Goal: Complete application form

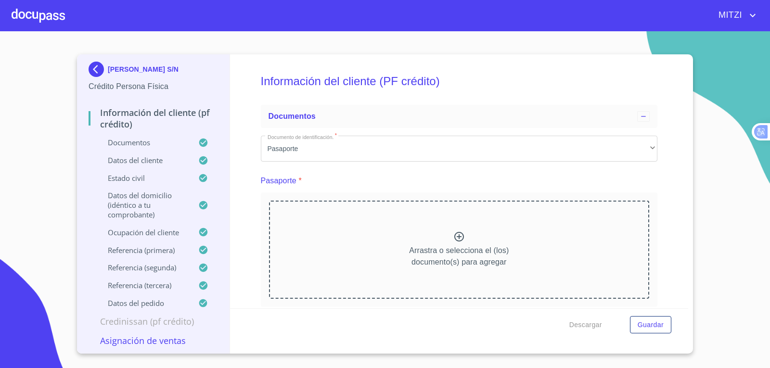
click at [161, 72] on p "[PERSON_NAME] S/N" at bounding box center [143, 69] width 71 height 8
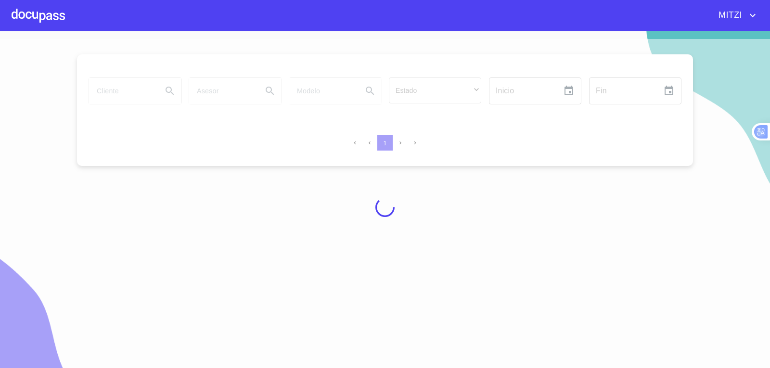
click at [42, 19] on div at bounding box center [38, 15] width 53 height 31
click at [109, 92] on div at bounding box center [385, 207] width 770 height 337
click at [112, 90] on div at bounding box center [385, 207] width 770 height 337
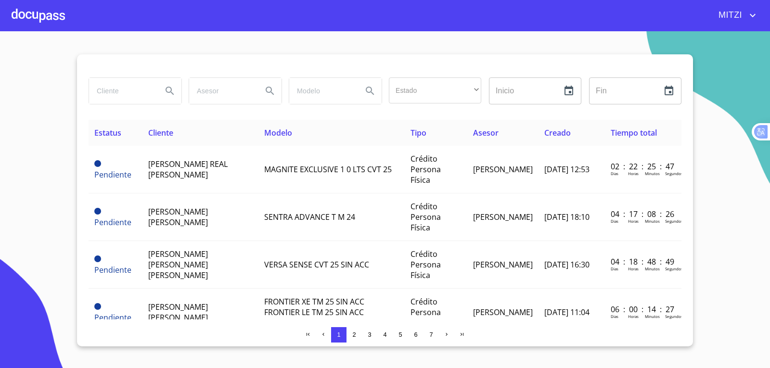
click at [140, 100] on input "search" at bounding box center [121, 91] width 65 height 26
type input "[PERSON_NAME]"
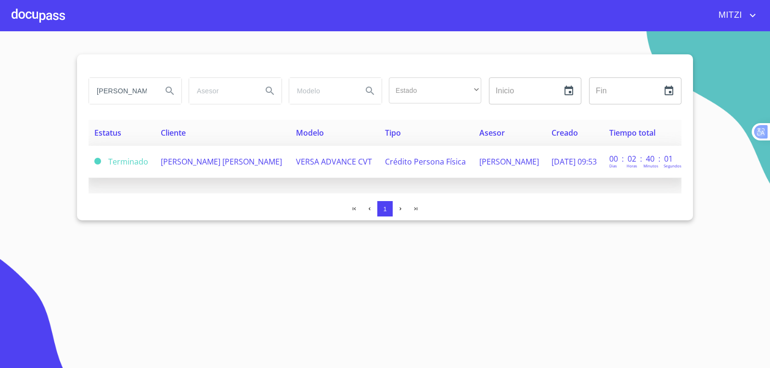
click at [356, 167] on td "VERSA ADVANCE CVT" at bounding box center [334, 162] width 89 height 32
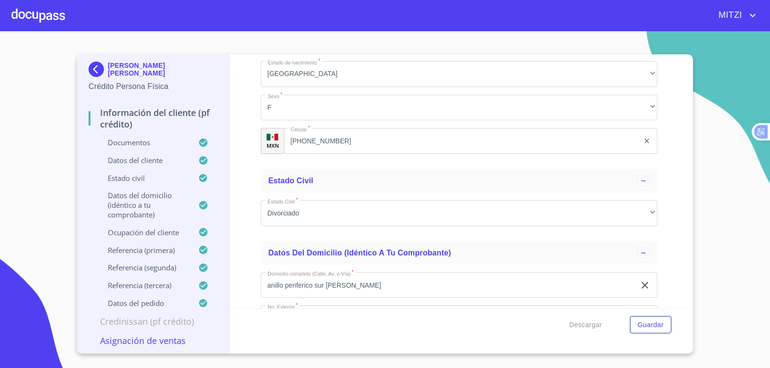
scroll to position [3213, 0]
